Goal: Unclear: Unclear

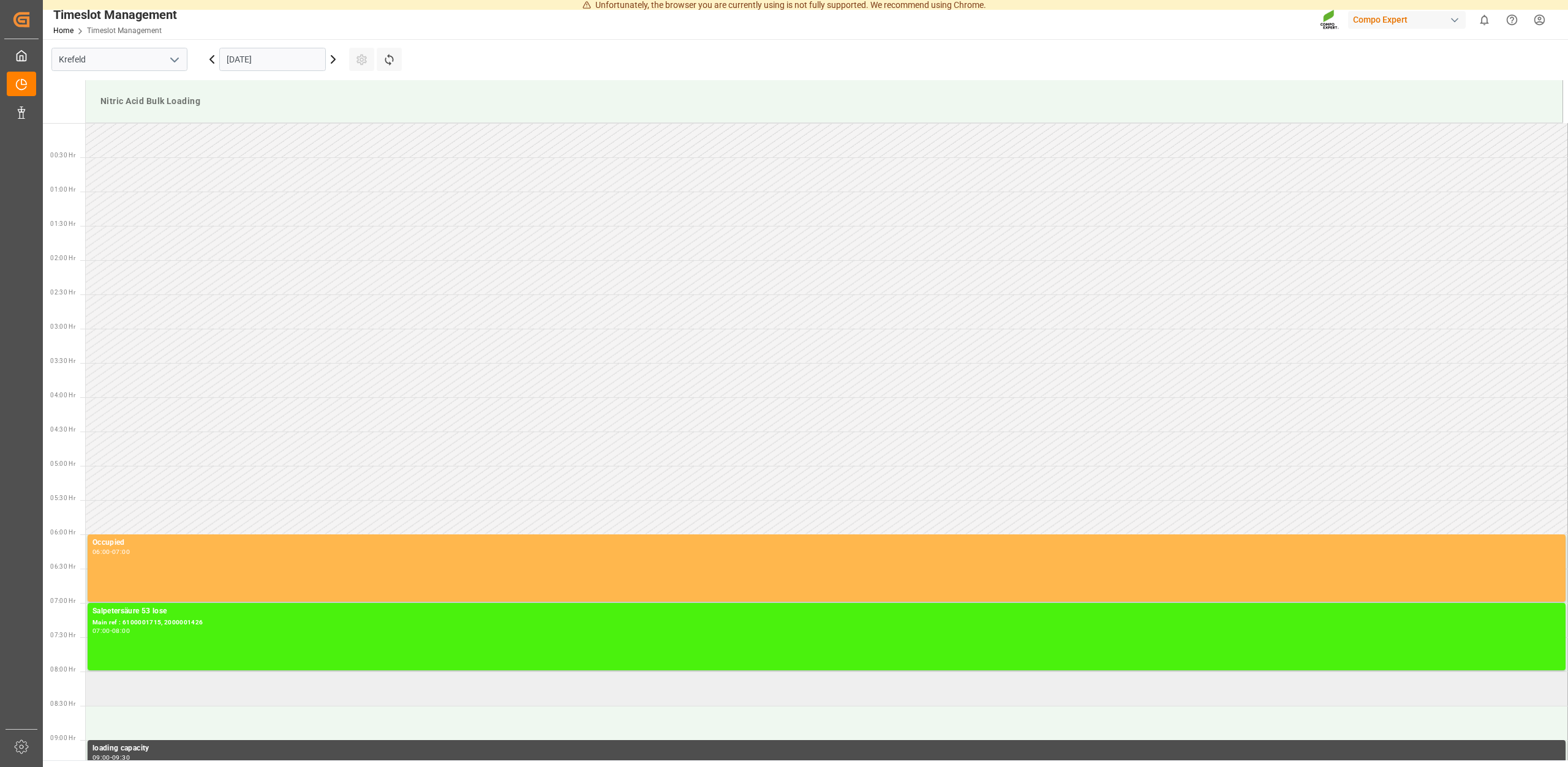
scroll to position [259, 0]
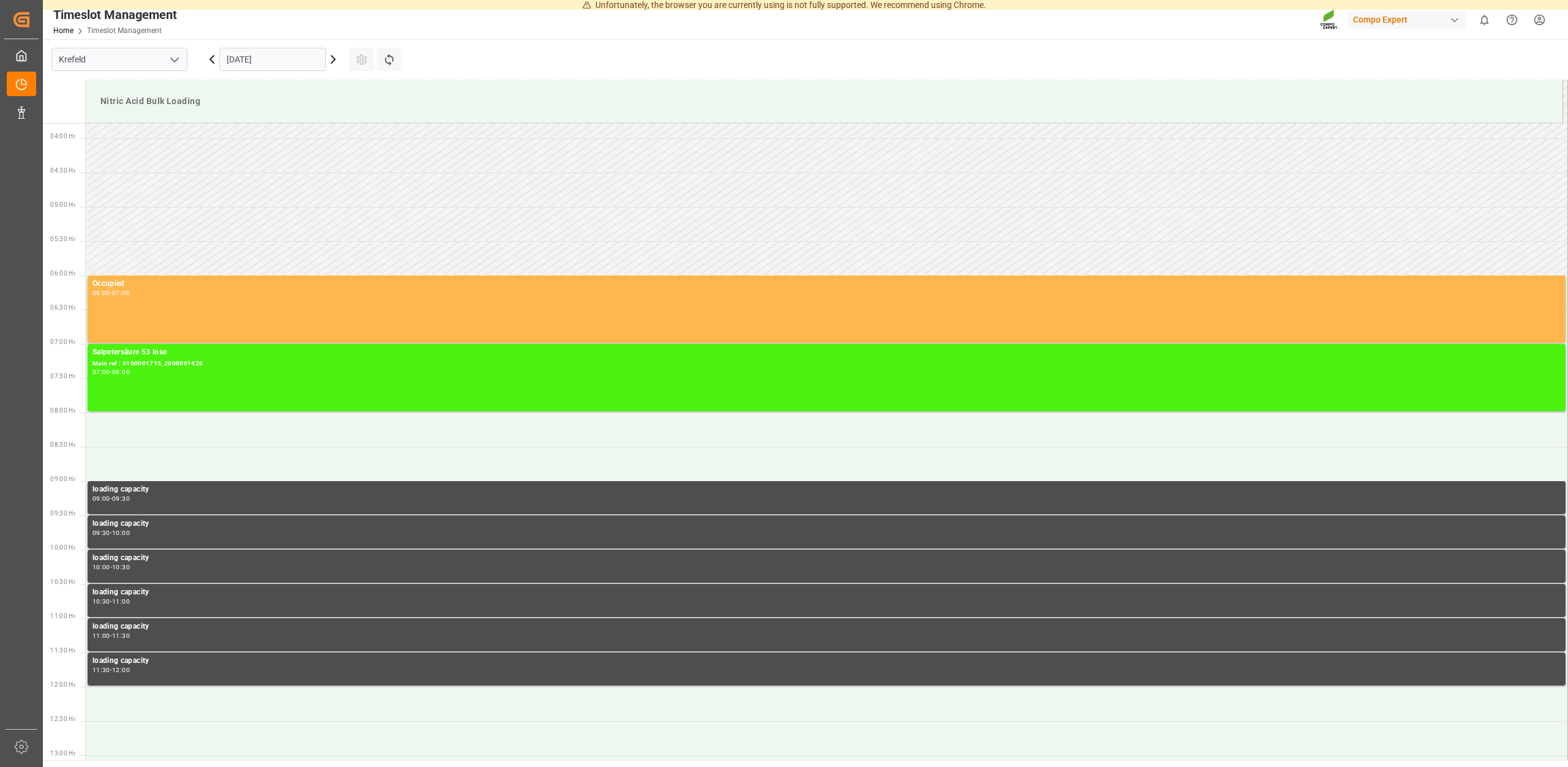
click at [330, 56] on icon at bounding box center [333, 59] width 15 height 15
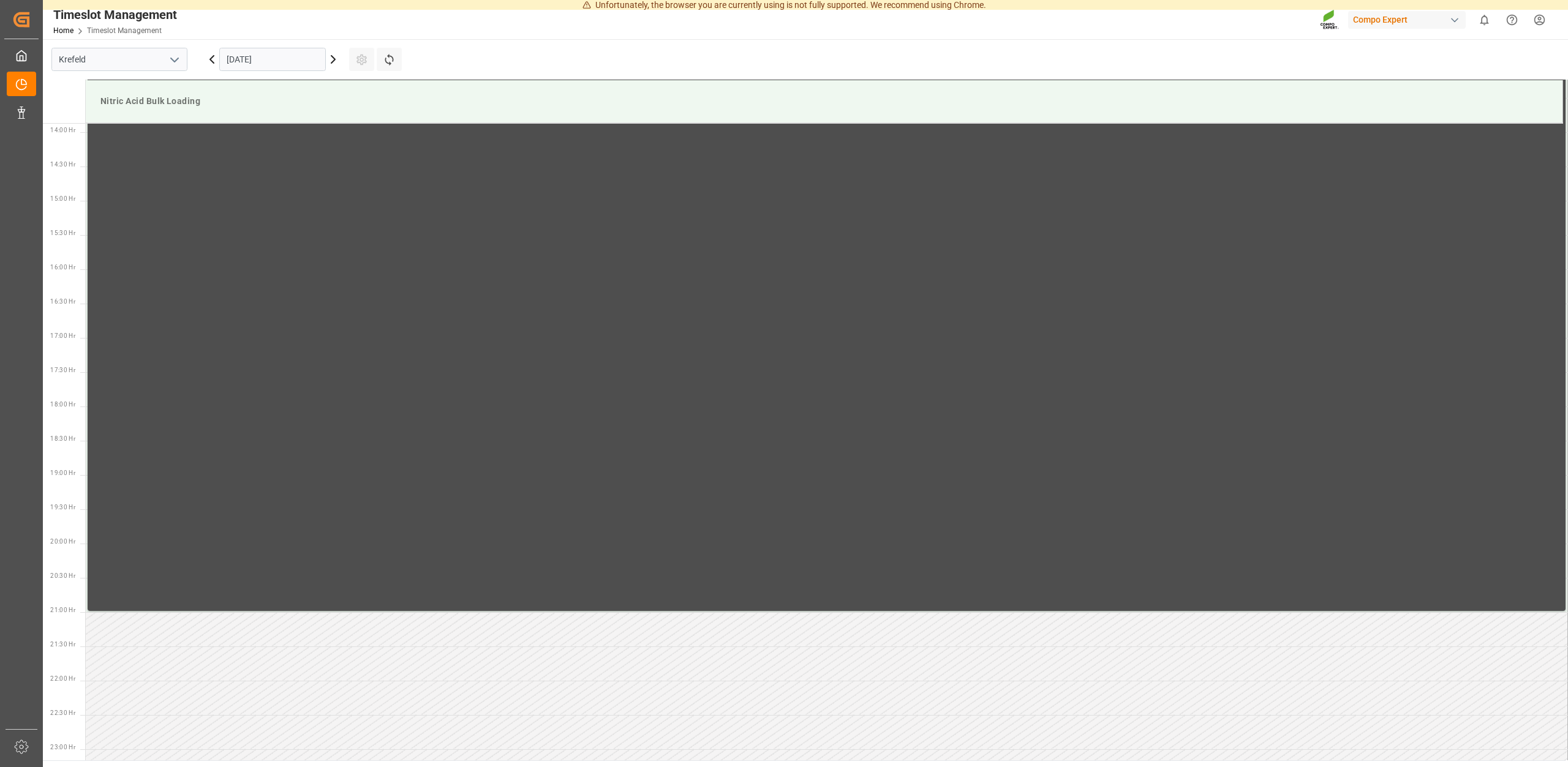
scroll to position [952, 0]
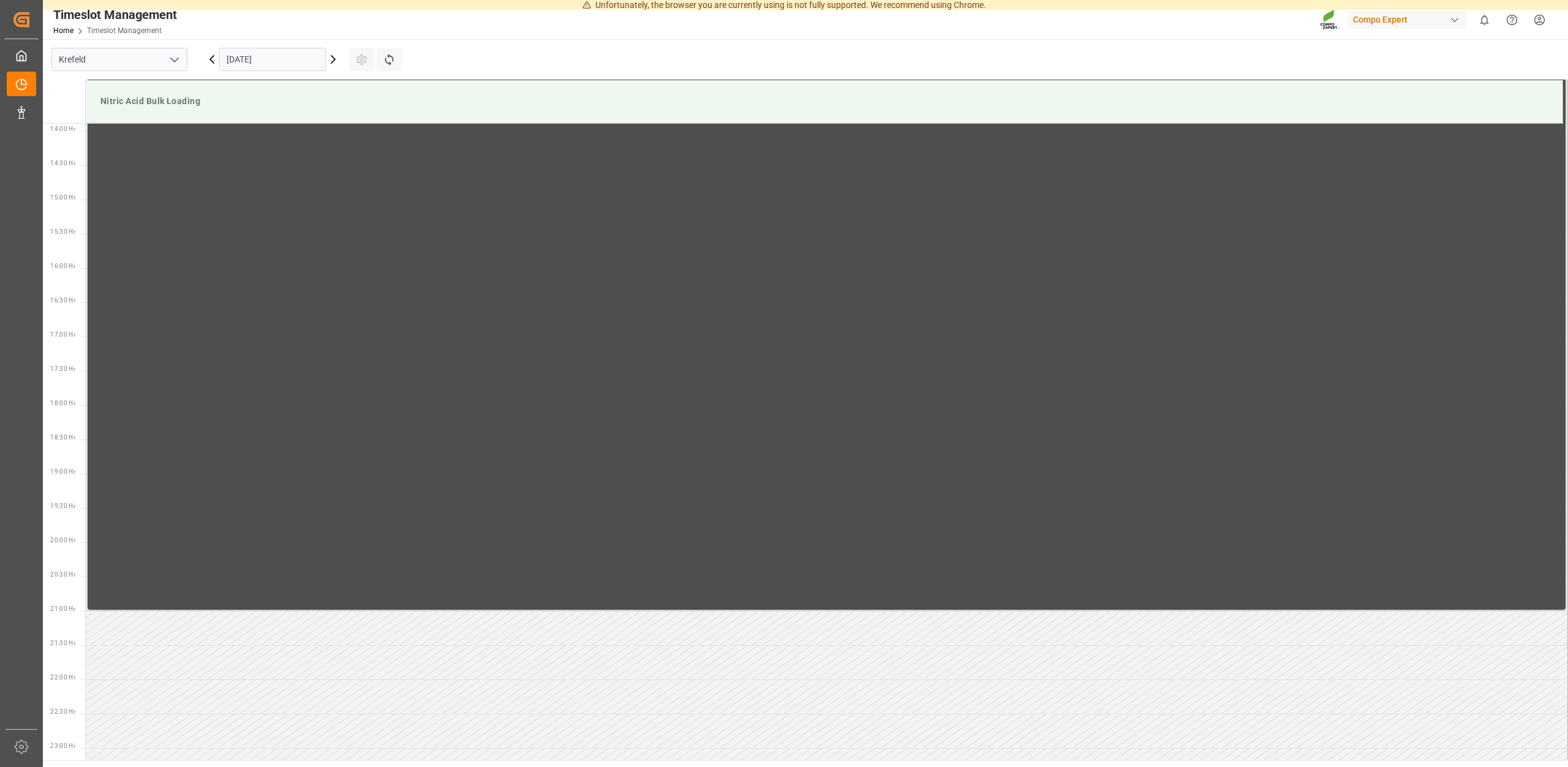
click at [337, 60] on icon at bounding box center [333, 59] width 15 height 15
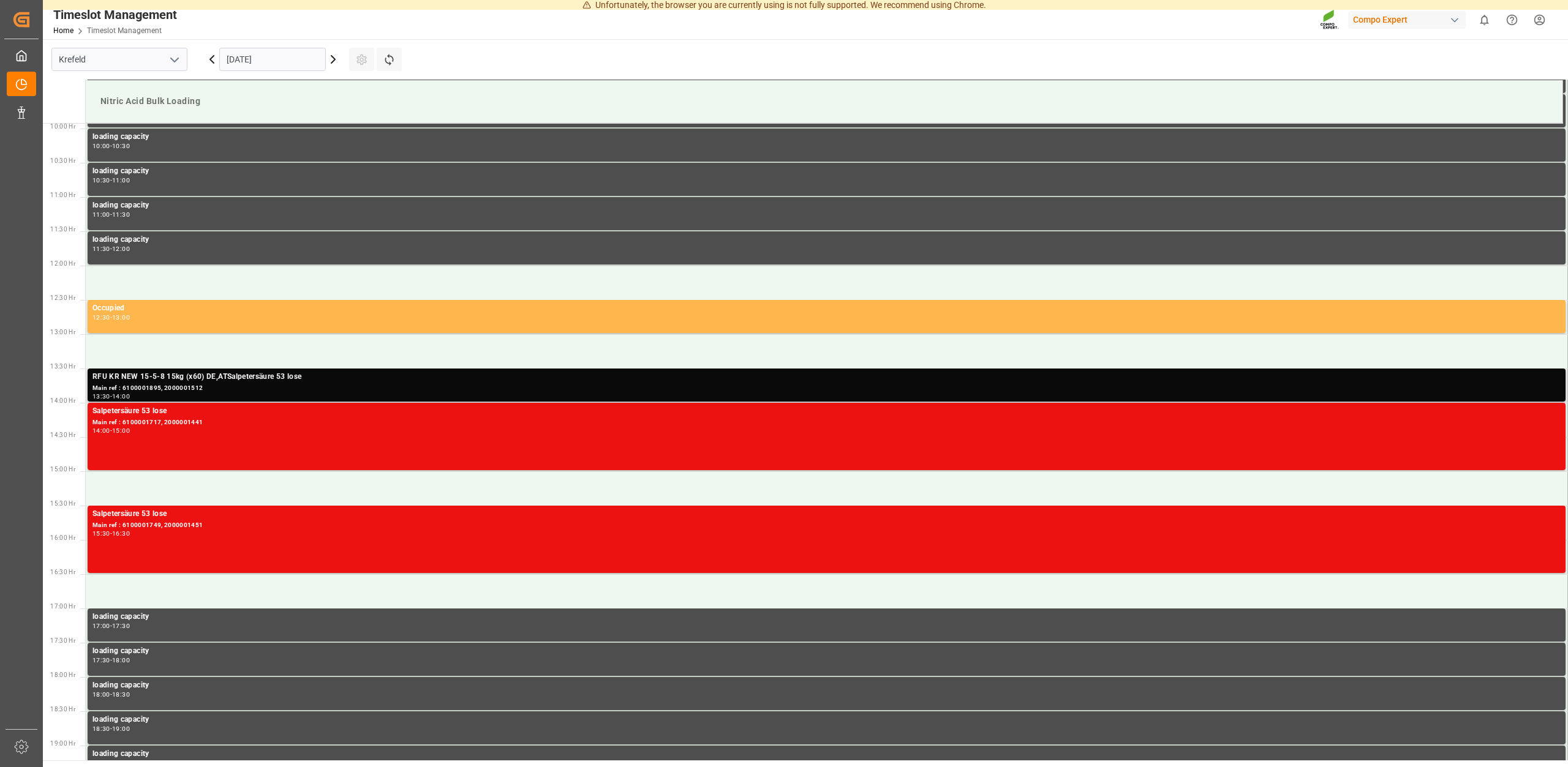
scroll to position [640, 0]
